Goal: Task Accomplishment & Management: Use online tool/utility

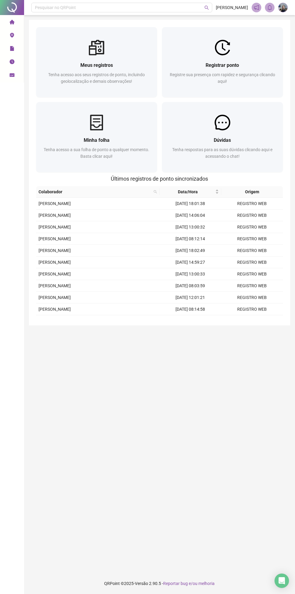
click at [181, 56] on div "Registrar ponto Registre sua presença com rapidez e segurança clicando aqui!" at bounding box center [222, 76] width 121 height 42
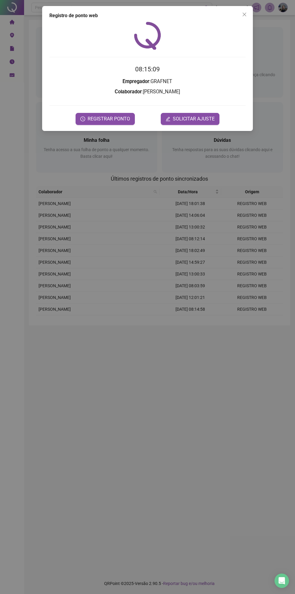
click at [83, 119] on icon "clock-circle" at bounding box center [83, 119] width 1 height 2
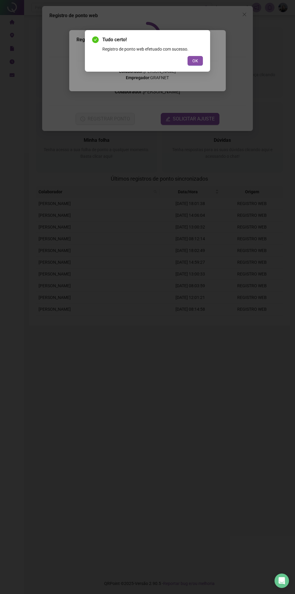
click at [195, 61] on span "OK" at bounding box center [196, 61] width 6 height 7
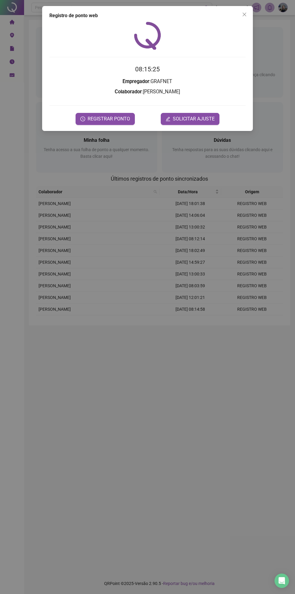
click at [245, 18] on button "Close" at bounding box center [245, 15] width 10 height 10
